Goal: Find specific page/section: Find specific page/section

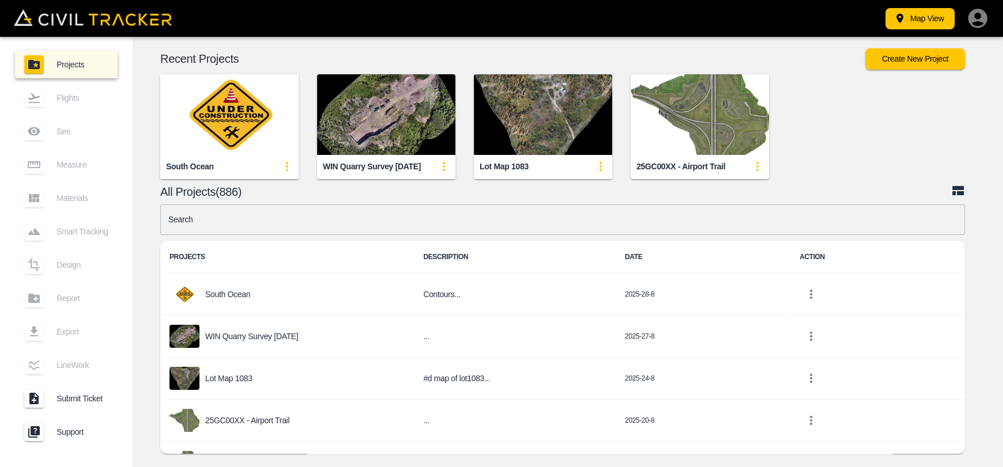
click at [274, 128] on img "button" at bounding box center [229, 114] width 138 height 81
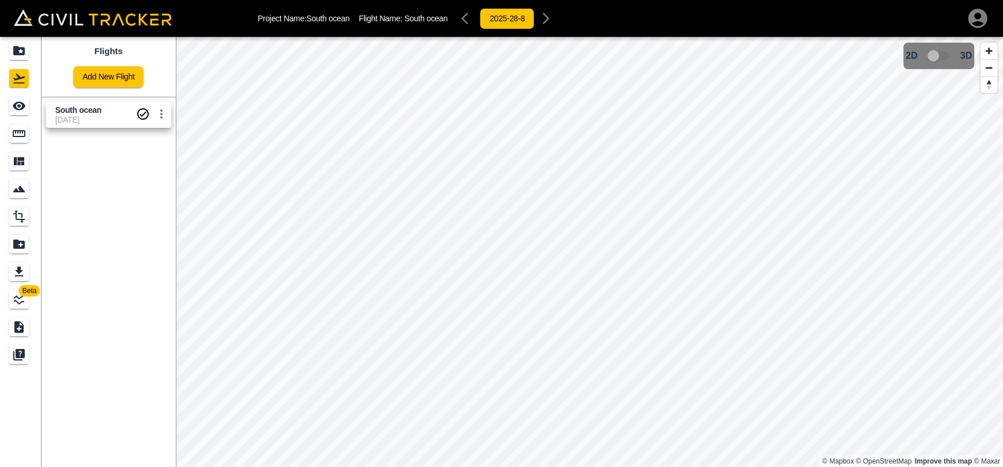
drag, startPoint x: 78, startPoint y: 119, endPoint x: 51, endPoint y: 115, distance: 28.0
click at [78, 119] on span "[DATE]" at bounding box center [95, 119] width 81 height 9
click at [33, 108] on link at bounding box center [20, 106] width 41 height 28
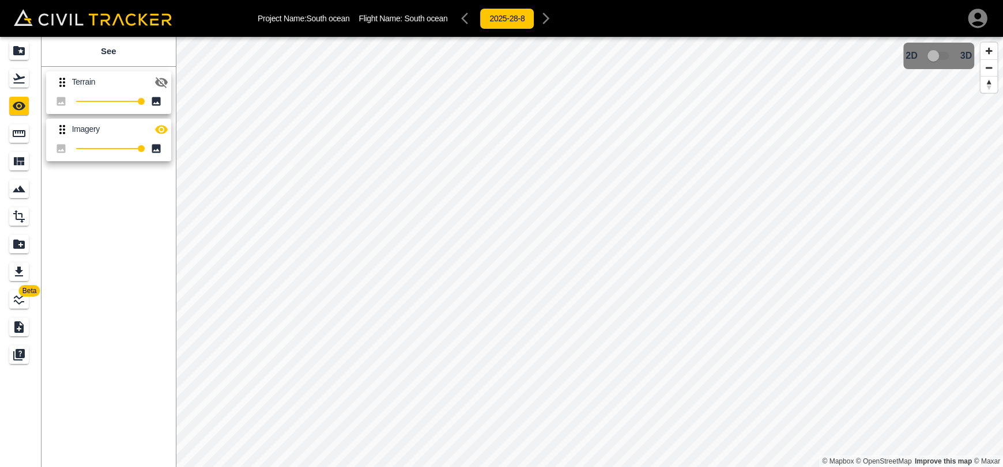
click at [164, 85] on icon "button" at bounding box center [161, 82] width 13 height 11
click at [160, 132] on icon "button" at bounding box center [161, 129] width 13 height 9
click at [158, 82] on icon "button" at bounding box center [161, 82] width 13 height 9
click at [161, 88] on icon "button" at bounding box center [161, 82] width 14 height 14
click at [162, 123] on icon "button" at bounding box center [161, 130] width 14 height 14
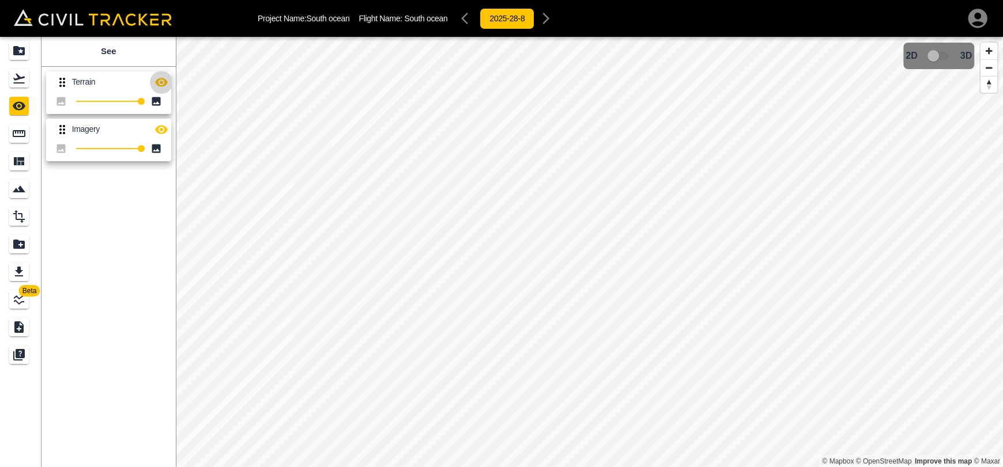
drag, startPoint x: 156, startPoint y: 84, endPoint x: 174, endPoint y: 90, distance: 19.7
click at [156, 84] on icon "button" at bounding box center [161, 82] width 14 height 14
click at [24, 46] on icon "Projects" at bounding box center [19, 51] width 14 height 14
